Goal: Entertainment & Leisure: Browse casually

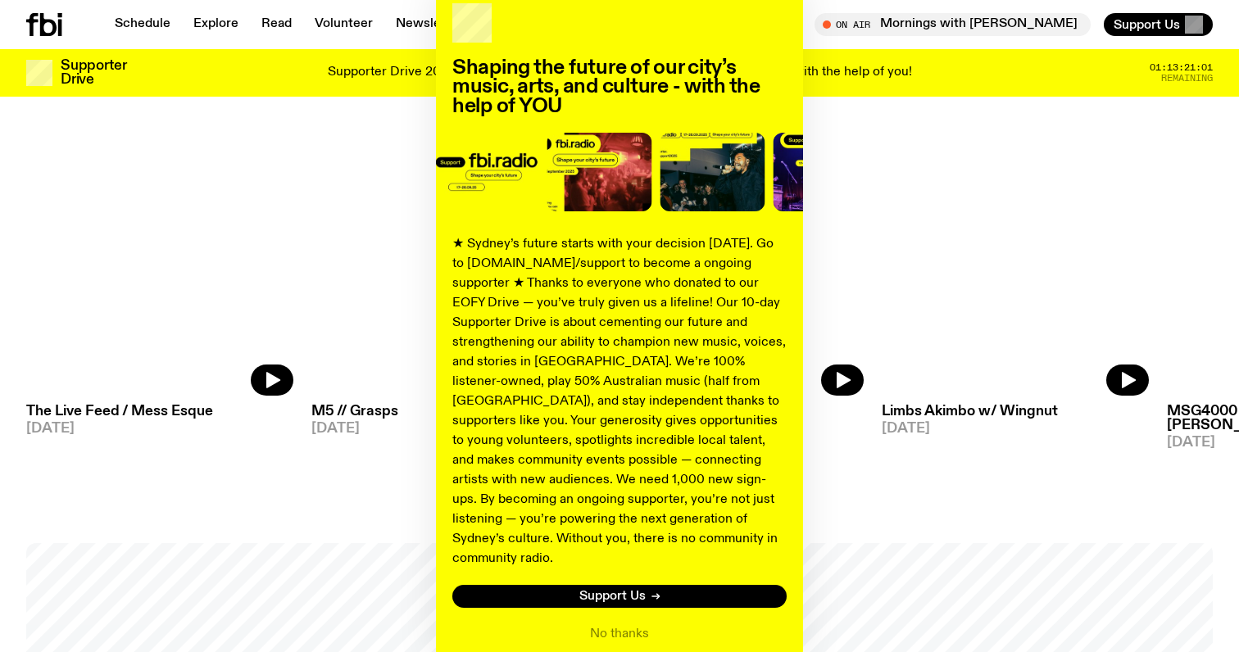
scroll to position [98, 0]
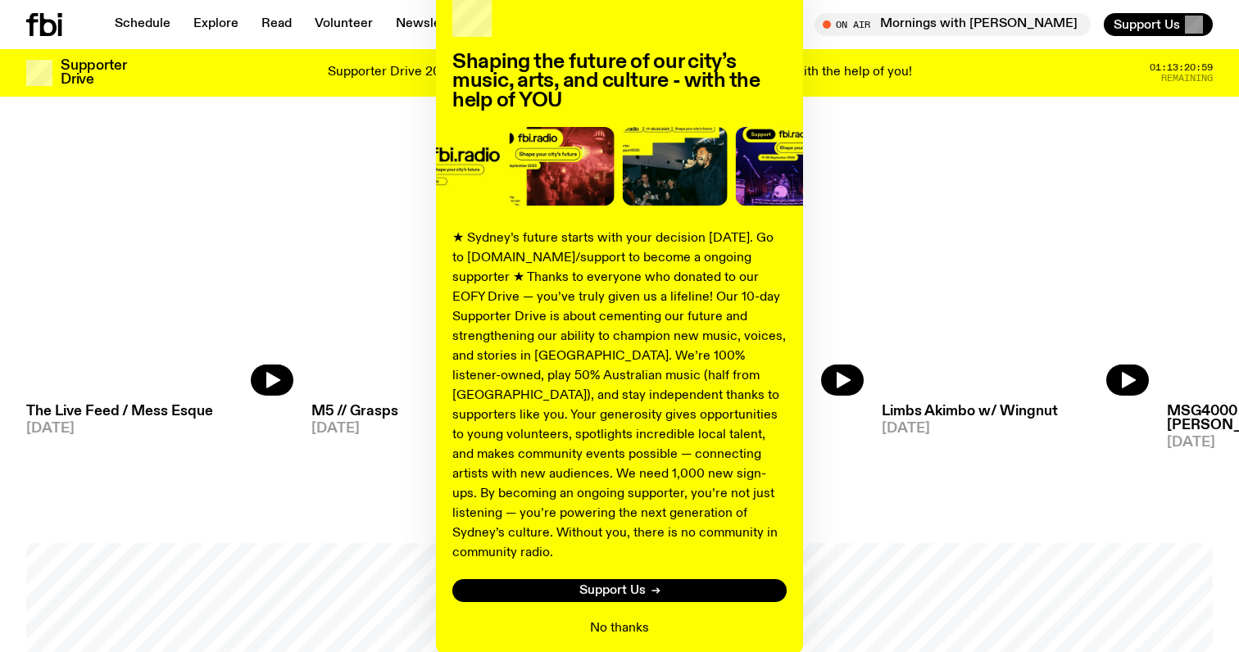
click at [604, 619] on button "No thanks" at bounding box center [619, 629] width 59 height 20
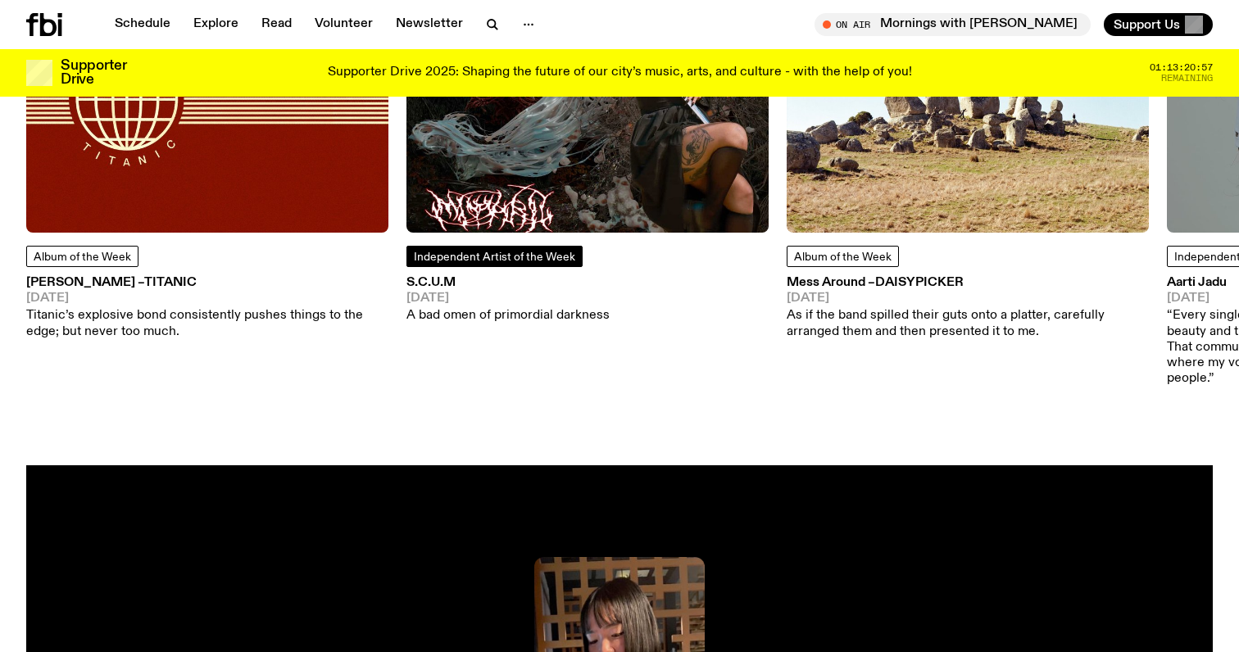
scroll to position [2510, 0]
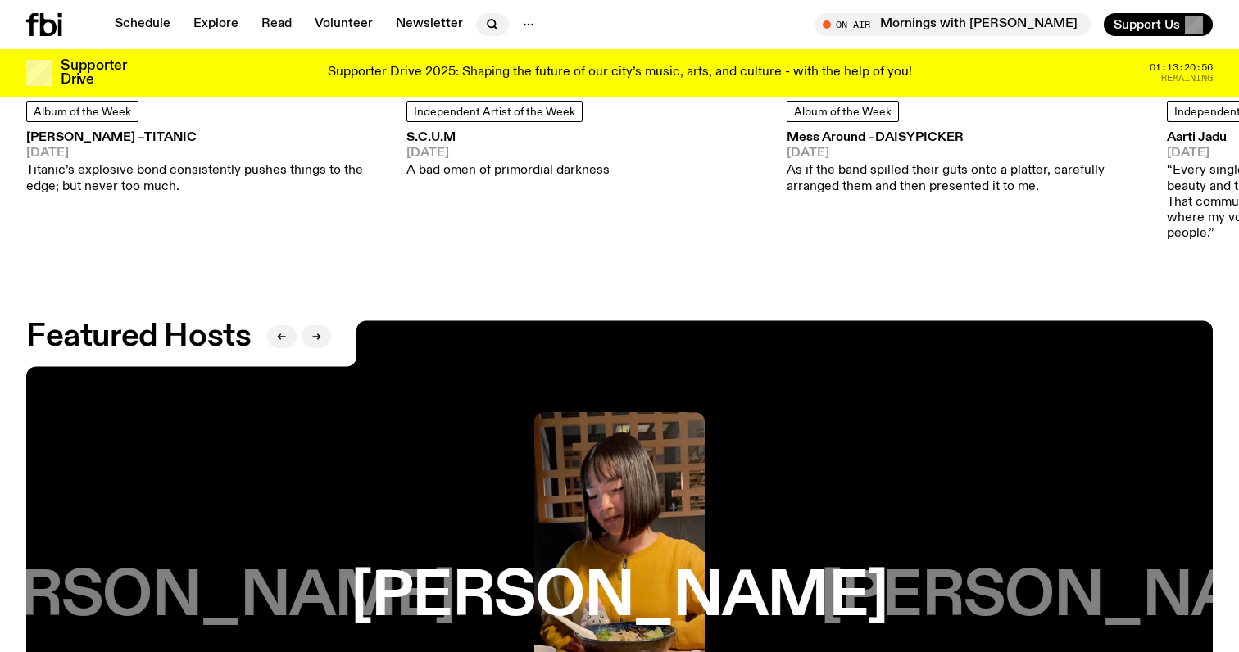
click at [489, 21] on icon "button" at bounding box center [491, 23] width 7 height 7
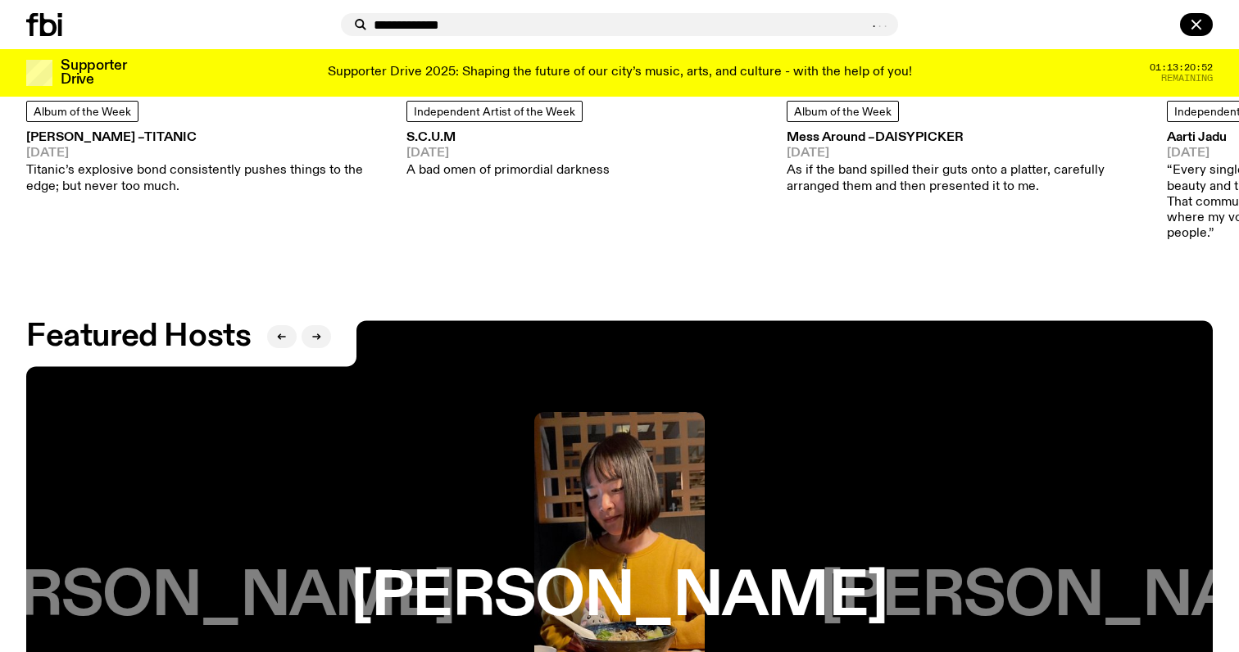
type input "**********"
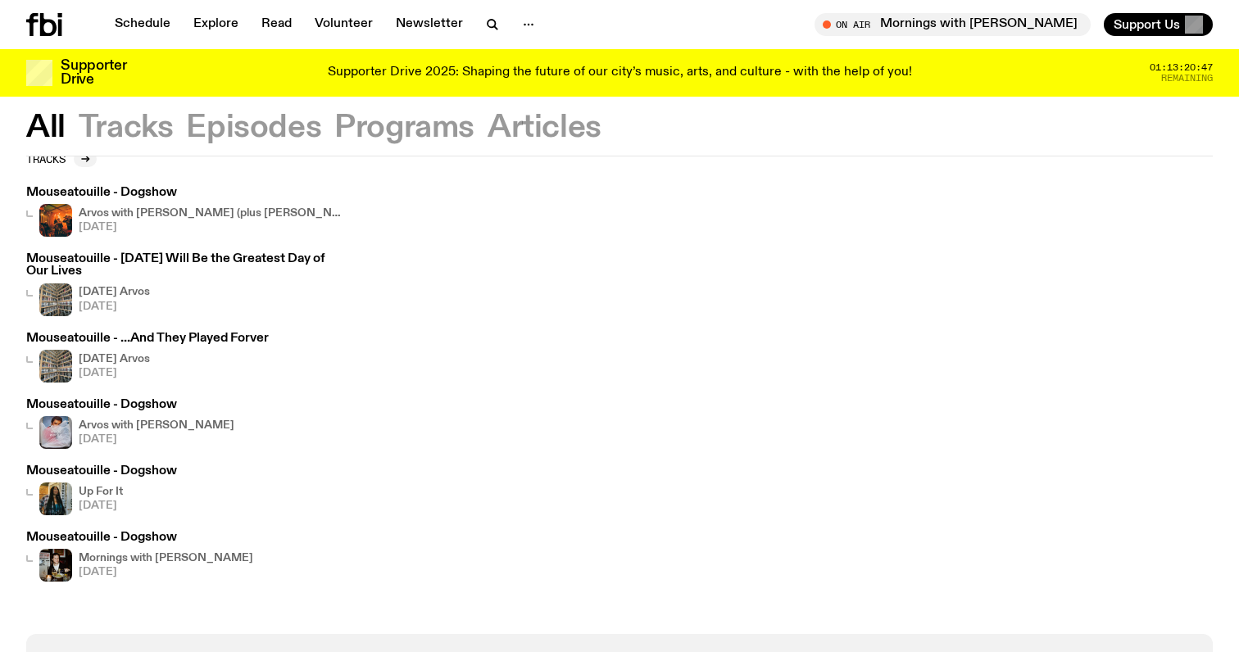
scroll to position [95, 0]
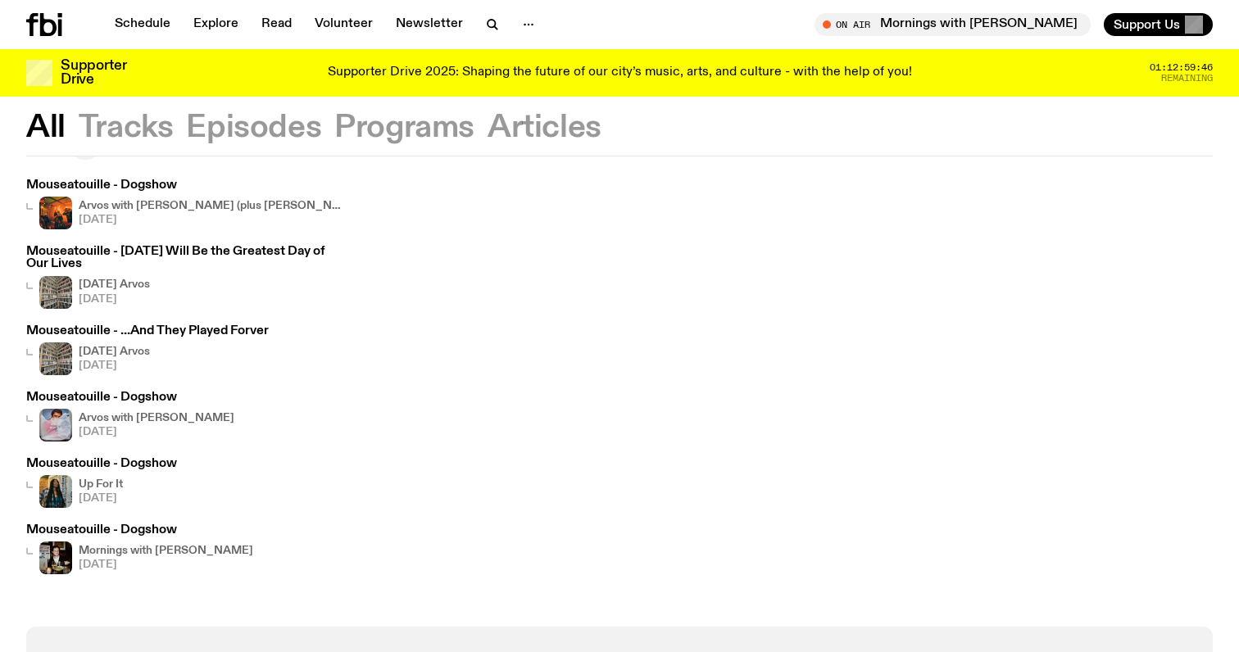
click at [57, 14] on icon at bounding box center [44, 24] width 36 height 23
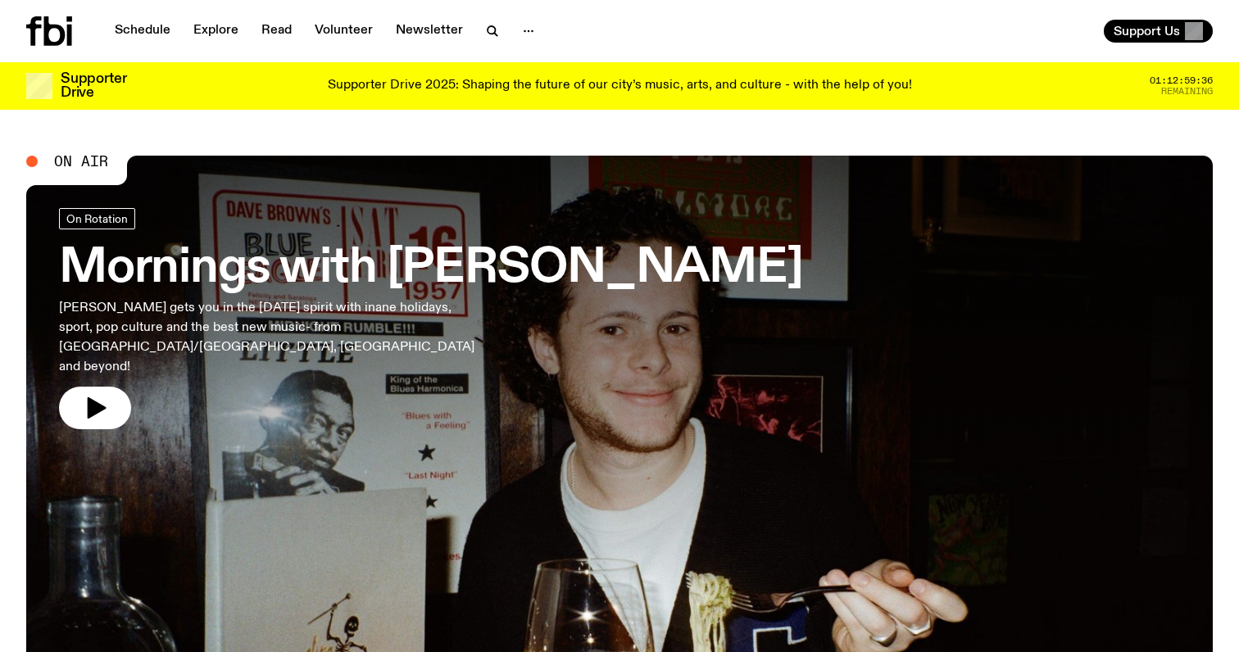
click at [1097, 0] on div "Schedule Explore Read Volunteer Newsletter Support Us" at bounding box center [619, 31] width 1239 height 62
